Goal: Check status

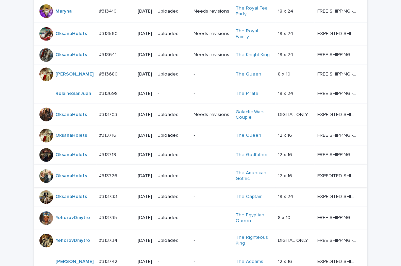
scroll to position [335, 0]
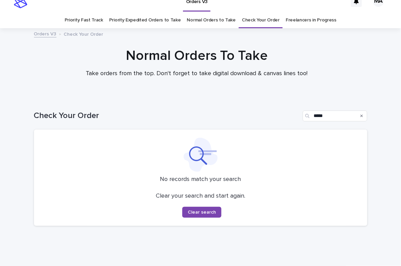
scroll to position [28, 0]
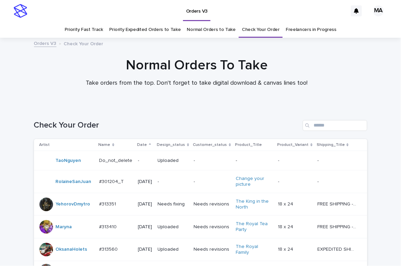
scroll to position [335, 0]
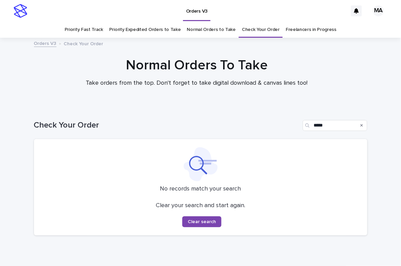
scroll to position [28, 0]
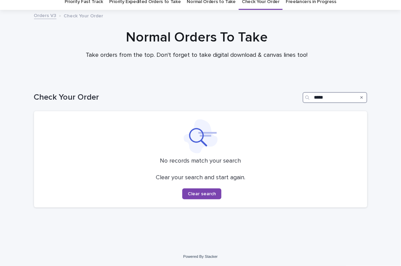
click at [320, 100] on input "*****" at bounding box center [335, 97] width 65 height 11
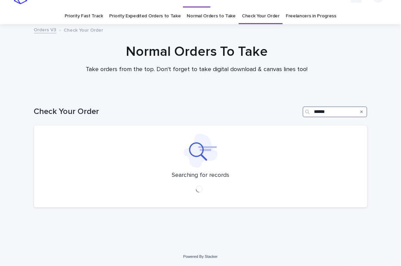
scroll to position [28, 0]
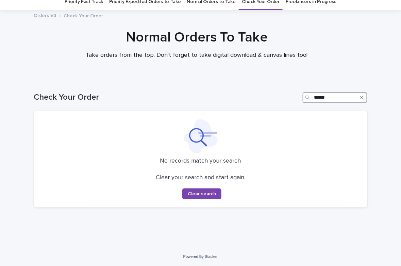
type input "******"
click at [342, 43] on h1 "Normal Orders To Take" at bounding box center [197, 37] width 334 height 16
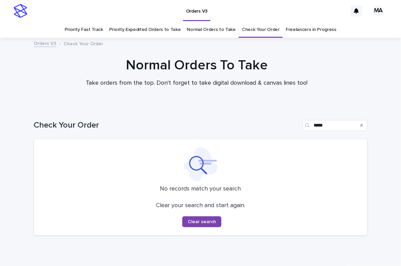
click at [248, 31] on link "Check Your Order" at bounding box center [261, 30] width 38 height 16
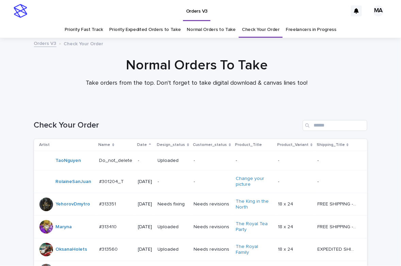
click at [330, 59] on h1 "Normal Orders To Take" at bounding box center [197, 65] width 334 height 16
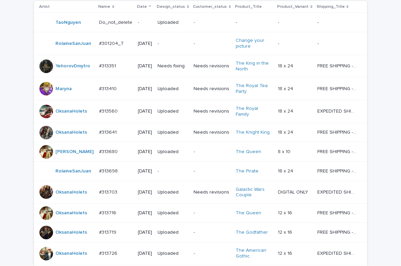
scroll to position [335, 0]
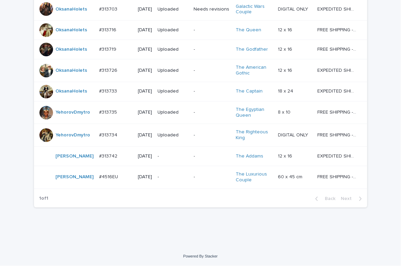
click at [127, 237] on div "Loading... Saving… Loading... Saving… Check Your Order Artist Name Date Design_…" at bounding box center [200, 16] width 401 height 462
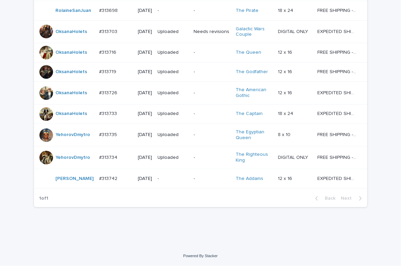
scroll to position [312, 0]
click at [7, 17] on div "Loading... Saving… Loading... Saving… Check Your Order Artist Name Date Design_…" at bounding box center [200, 27] width 401 height 439
